Goal: Check status: Check status

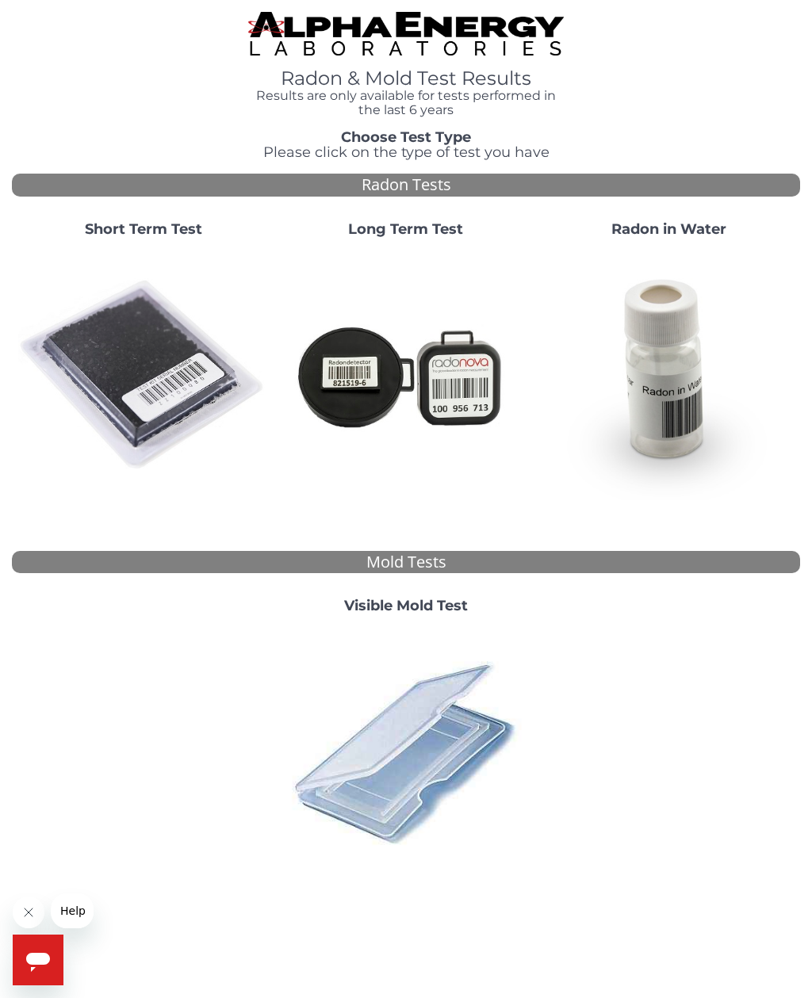
click at [153, 374] on img at bounding box center [143, 376] width 250 height 250
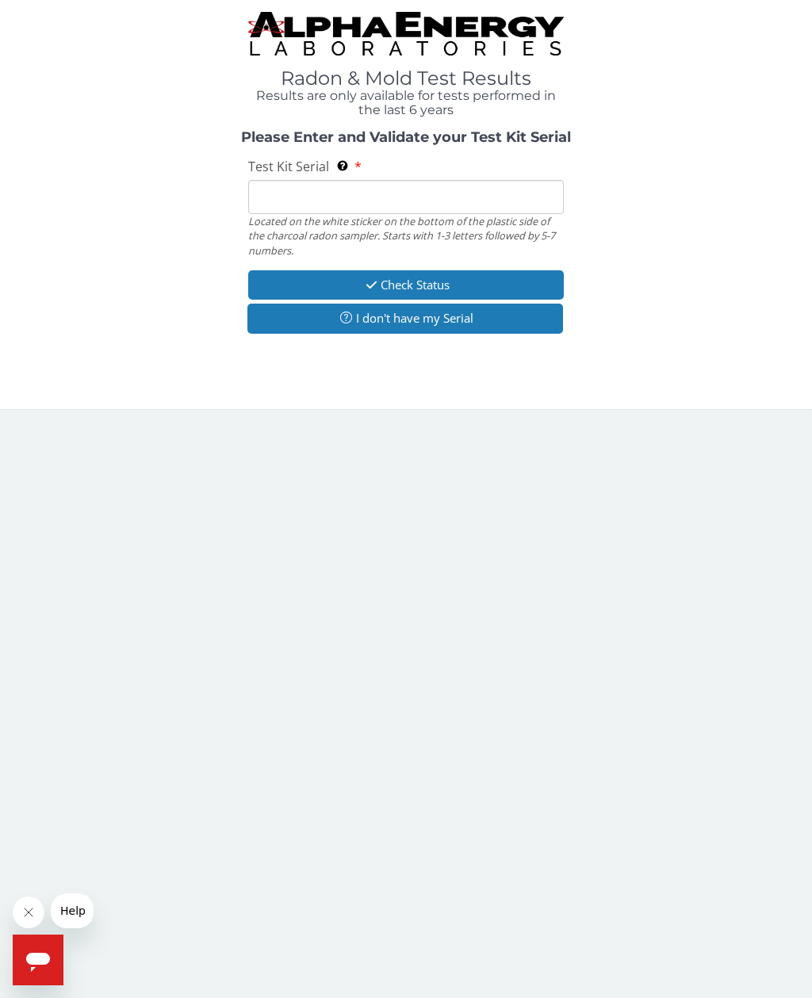
click at [296, 190] on input "Test Kit Serial Located on the white sticker on the bottom of the plastic side …" at bounding box center [406, 197] width 316 height 34
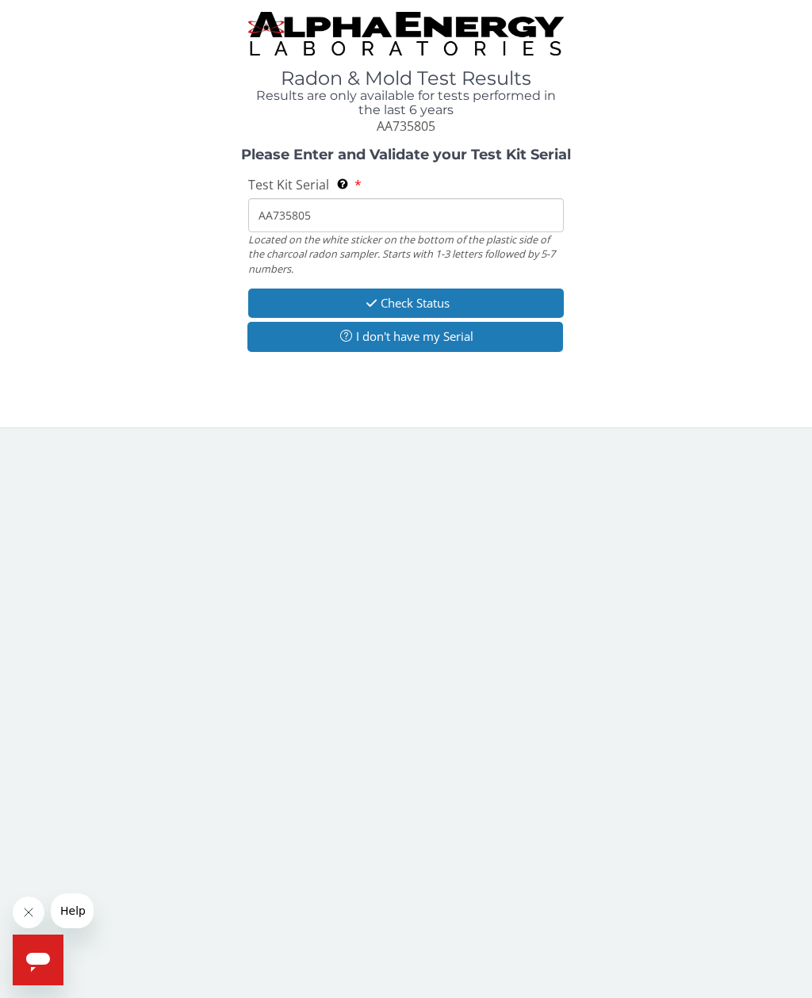
type input "AA735805"
click at [421, 301] on button "Check Status" at bounding box center [406, 303] width 316 height 29
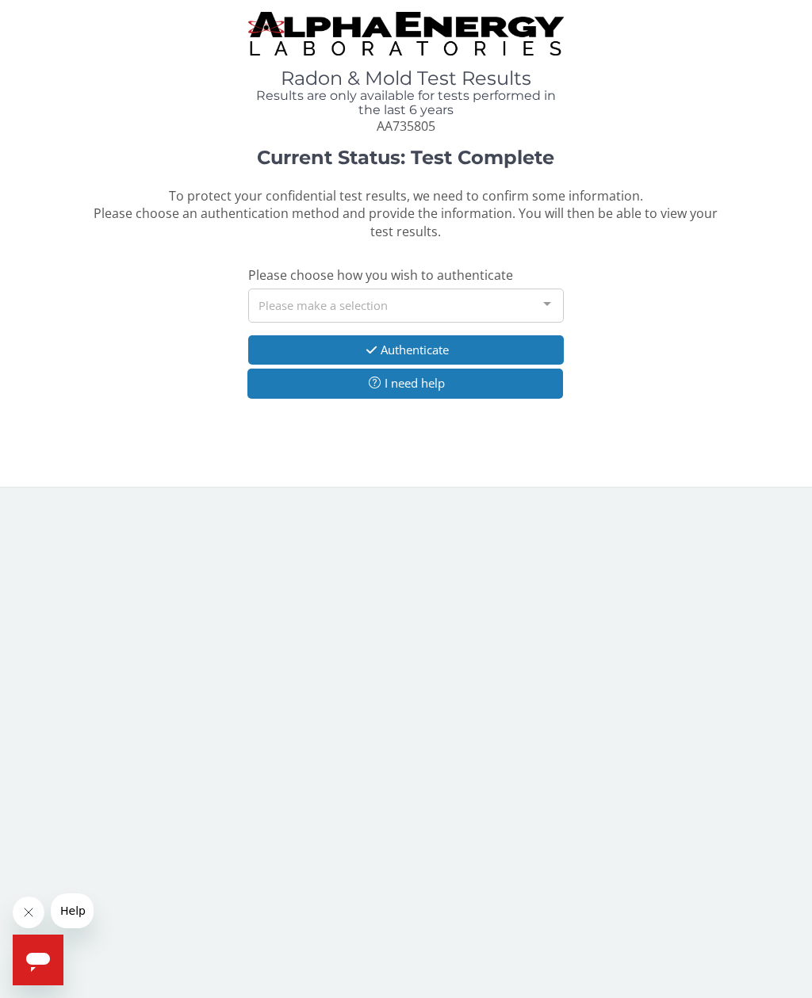
click at [549, 304] on div at bounding box center [547, 304] width 32 height 30
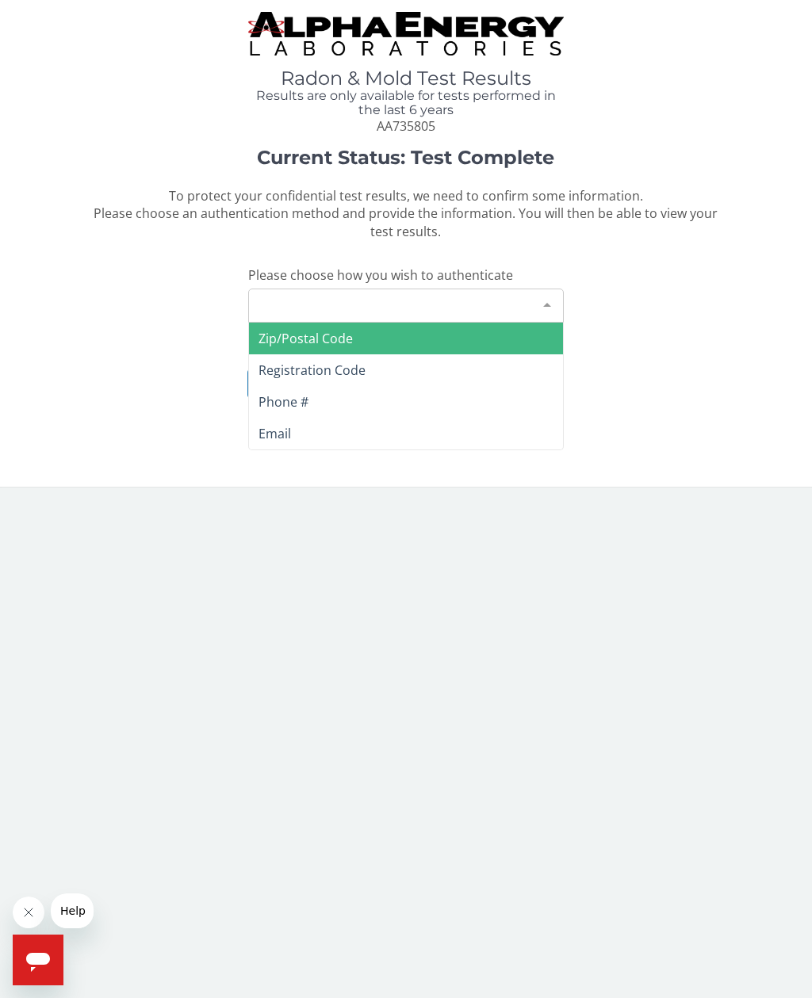
click at [353, 371] on span "Registration Code" at bounding box center [312, 370] width 107 height 17
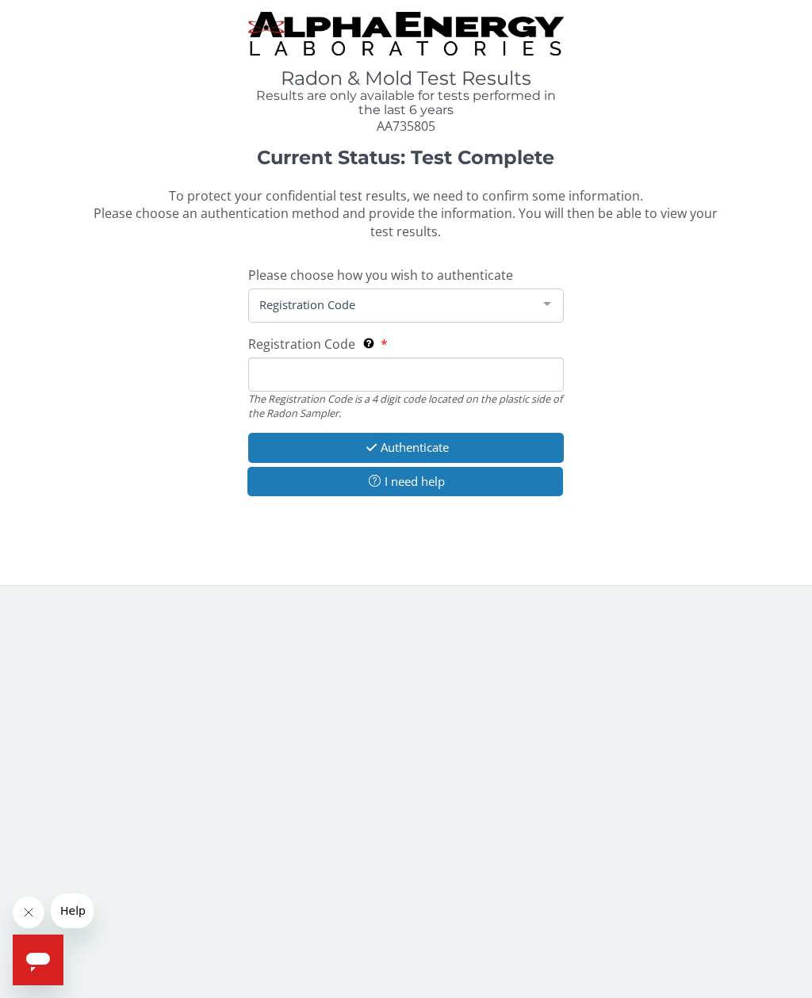
click at [313, 368] on input "Registration Code The Registration Code is a 4 digit code located on the plasti…" at bounding box center [406, 375] width 316 height 34
type input "9D6A"
click at [435, 433] on button "Authenticate" at bounding box center [406, 447] width 316 height 29
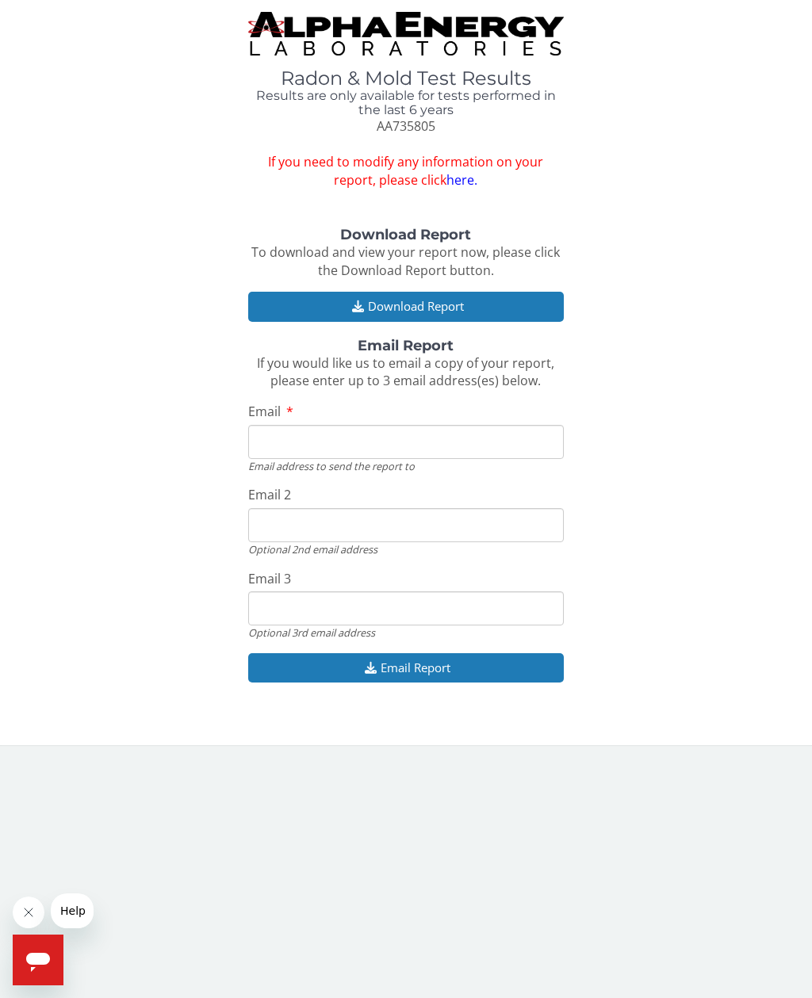
click at [415, 305] on button "Download Report" at bounding box center [406, 306] width 316 height 29
